Goal: Find contact information: Find contact information

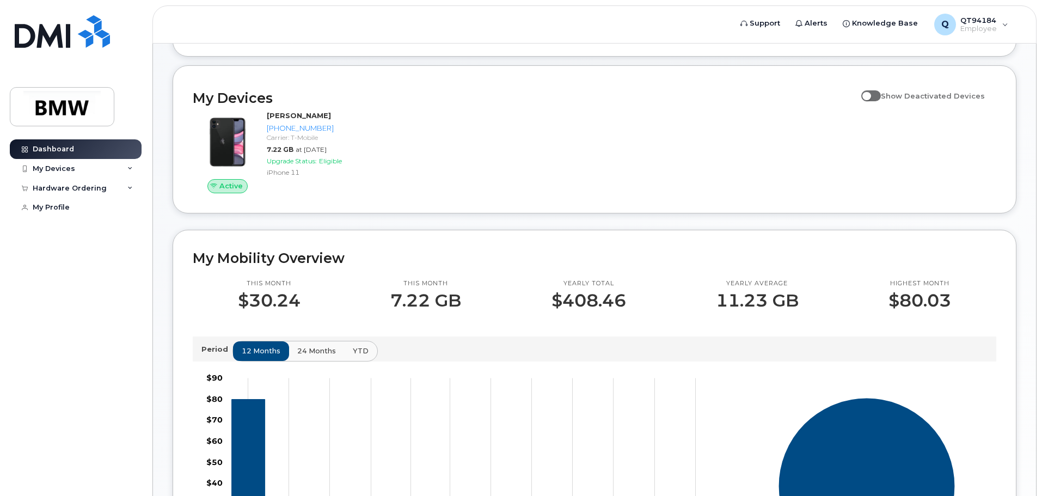
scroll to position [109, 0]
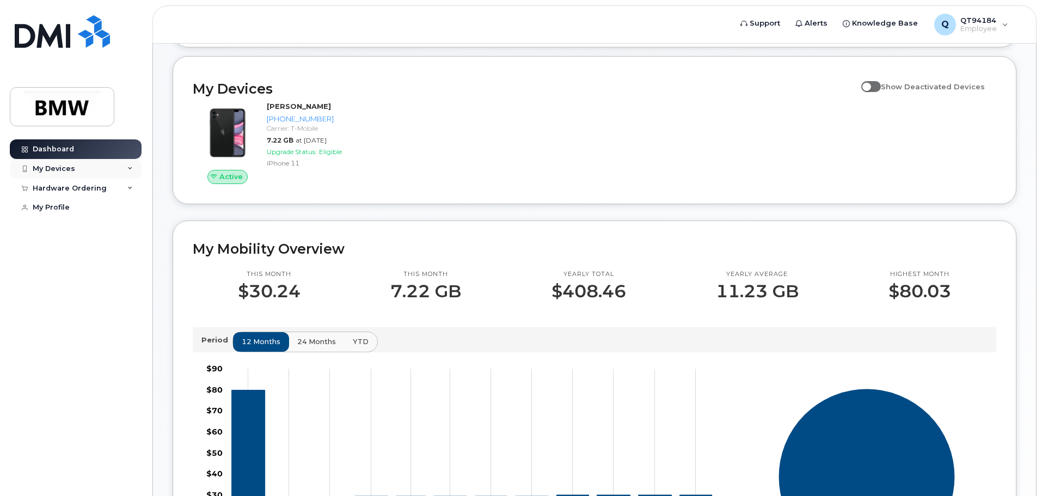
click at [103, 173] on div "My Devices" at bounding box center [76, 169] width 132 height 20
click at [97, 252] on div "Hardware Ordering" at bounding box center [70, 247] width 74 height 9
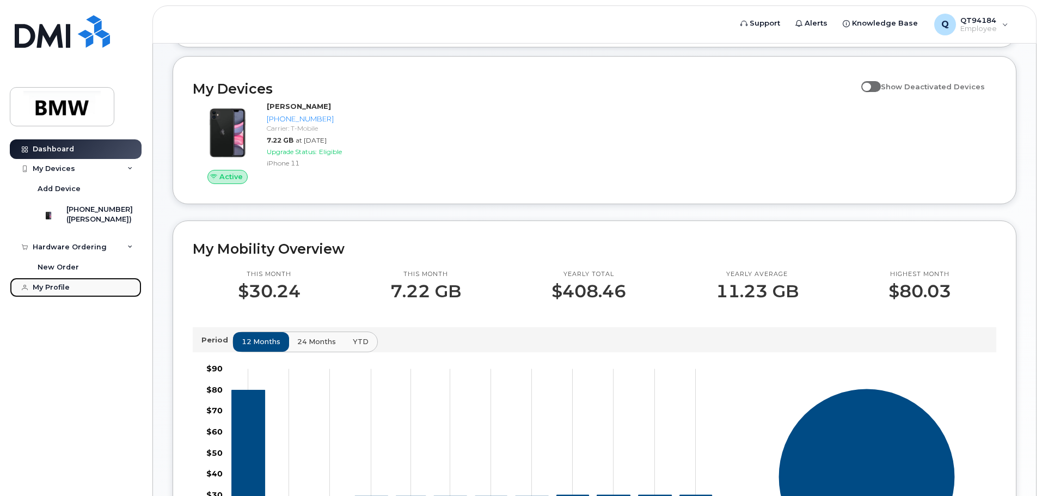
click at [68, 292] on div "My Profile" at bounding box center [51, 287] width 37 height 9
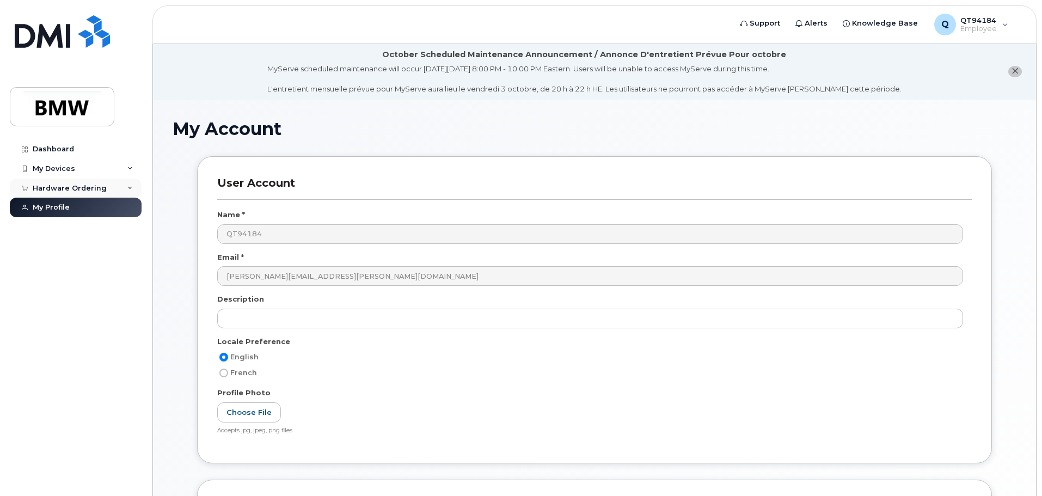
click at [79, 195] on div "Hardware Ordering" at bounding box center [76, 189] width 132 height 20
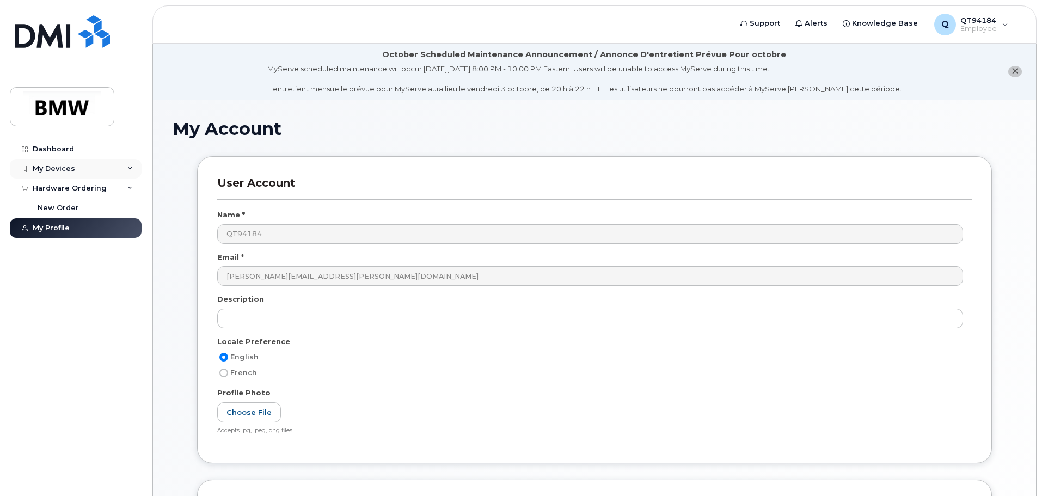
click at [65, 169] on div "My Devices" at bounding box center [54, 168] width 42 height 9
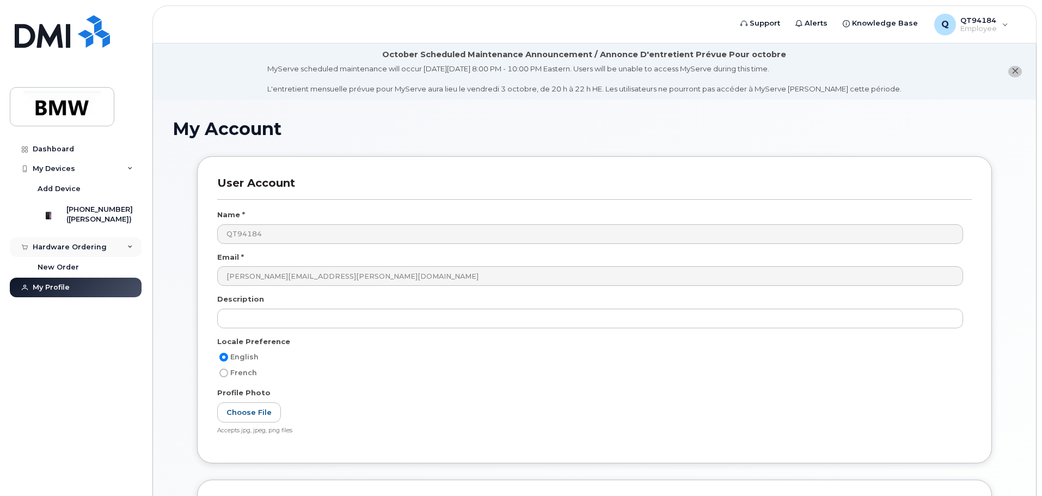
click at [84, 257] on div "Hardware Ordering" at bounding box center [76, 247] width 132 height 20
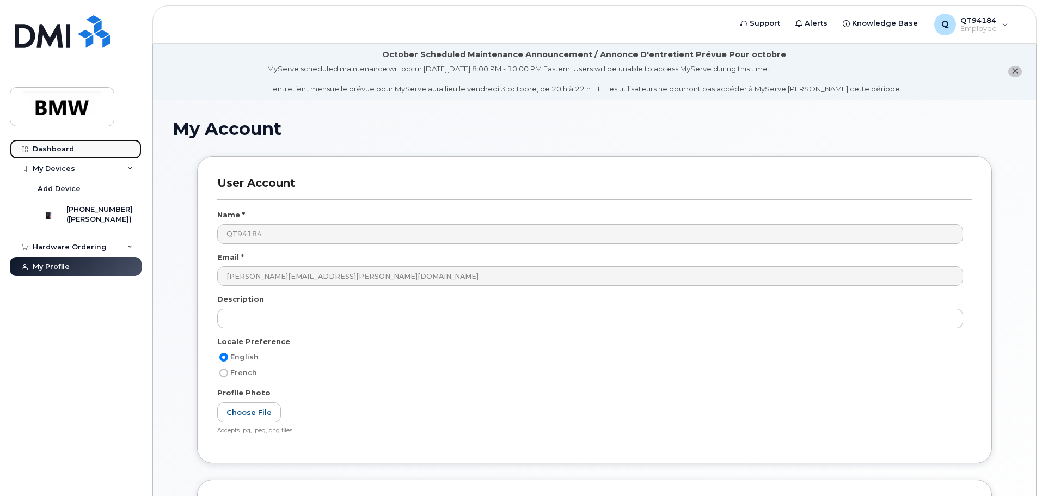
click at [55, 147] on div "Dashboard" at bounding box center [53, 149] width 41 height 9
click at [26, 149] on icon at bounding box center [25, 149] width 6 height 6
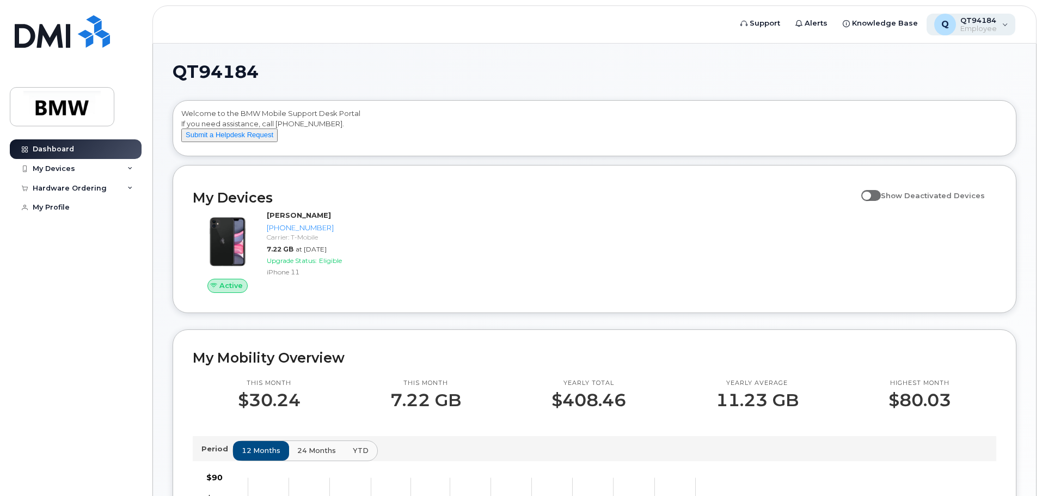
click at [981, 27] on span "Employee" at bounding box center [978, 28] width 36 height 9
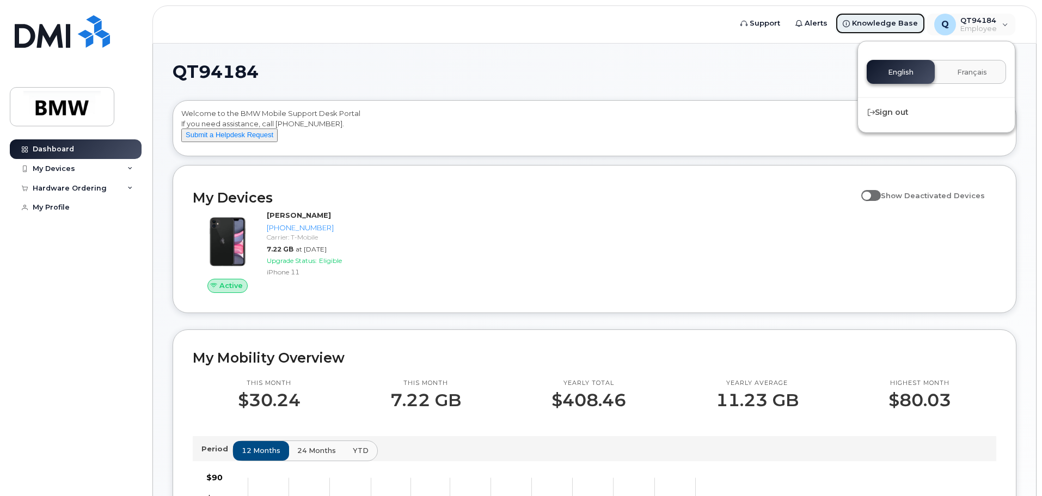
click at [904, 30] on link "Knowledge Base" at bounding box center [880, 24] width 90 height 22
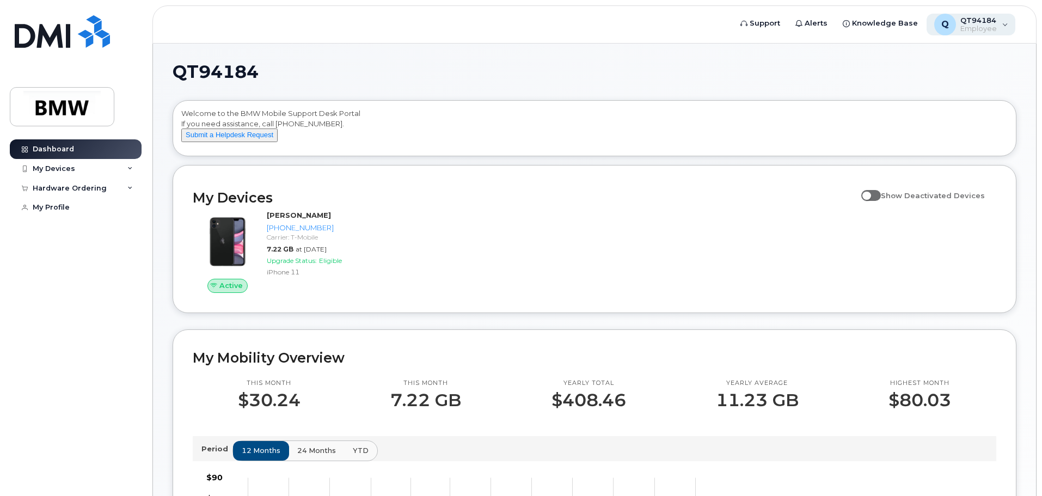
click at [975, 24] on span "Employee" at bounding box center [978, 28] width 36 height 9
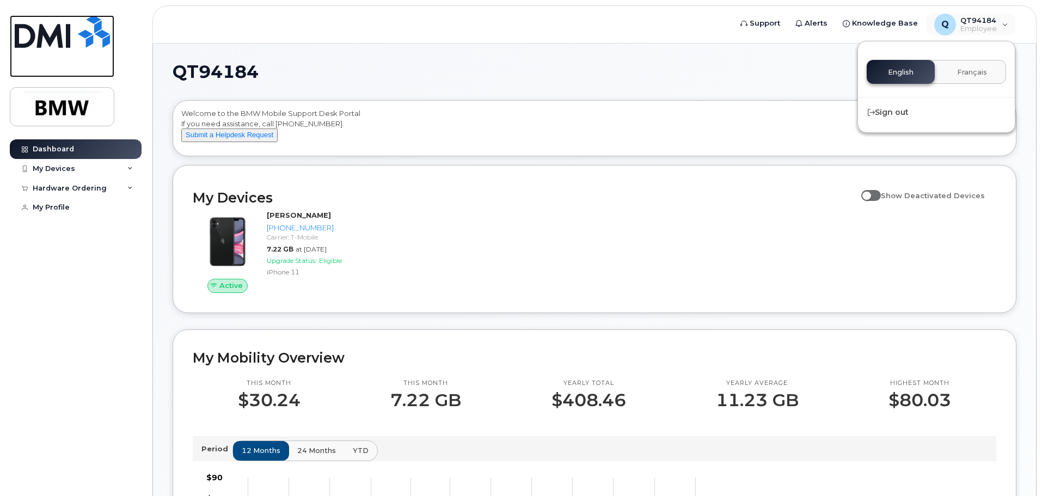
click at [58, 32] on img at bounding box center [62, 31] width 95 height 33
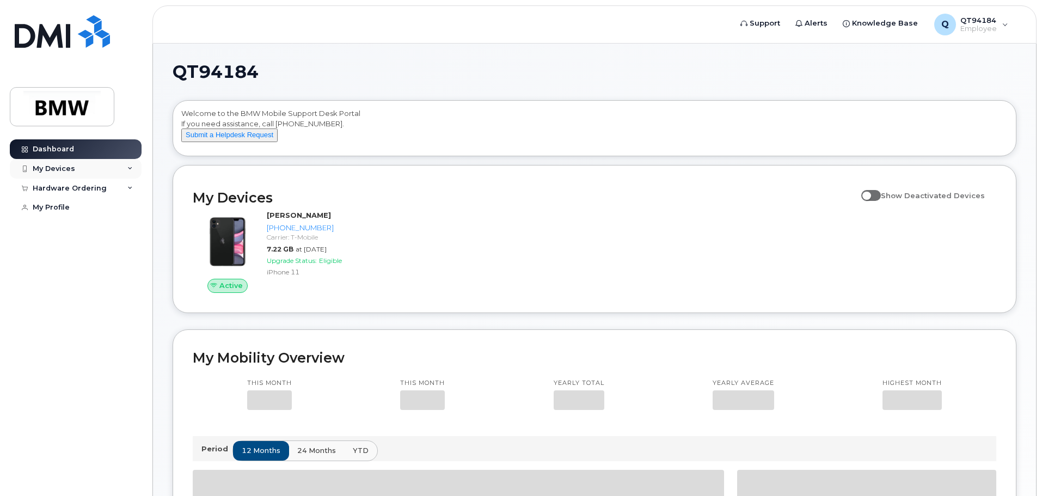
click at [73, 169] on div "My Devices" at bounding box center [76, 169] width 132 height 20
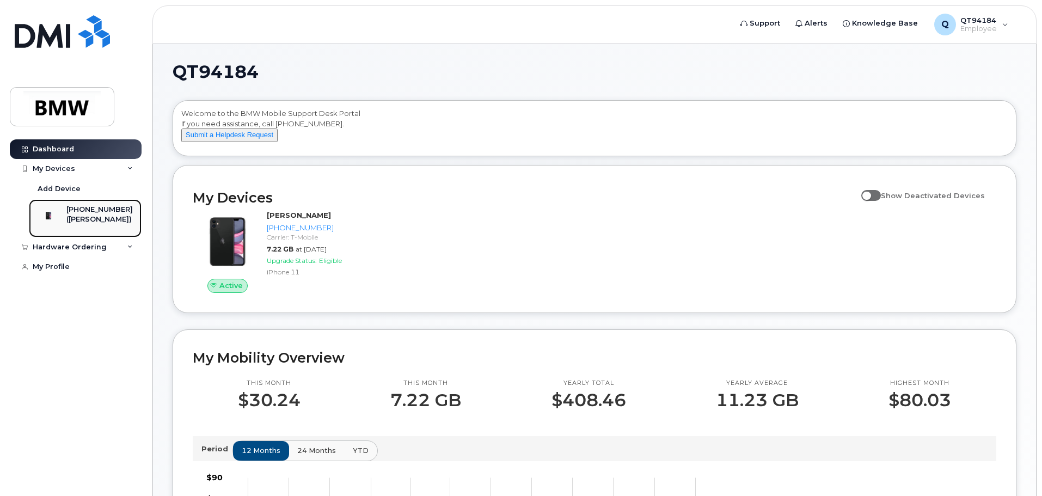
click at [82, 214] on div "[PHONE_NUMBER]" at bounding box center [99, 210] width 66 height 10
